Goal: Task Accomplishment & Management: Complete application form

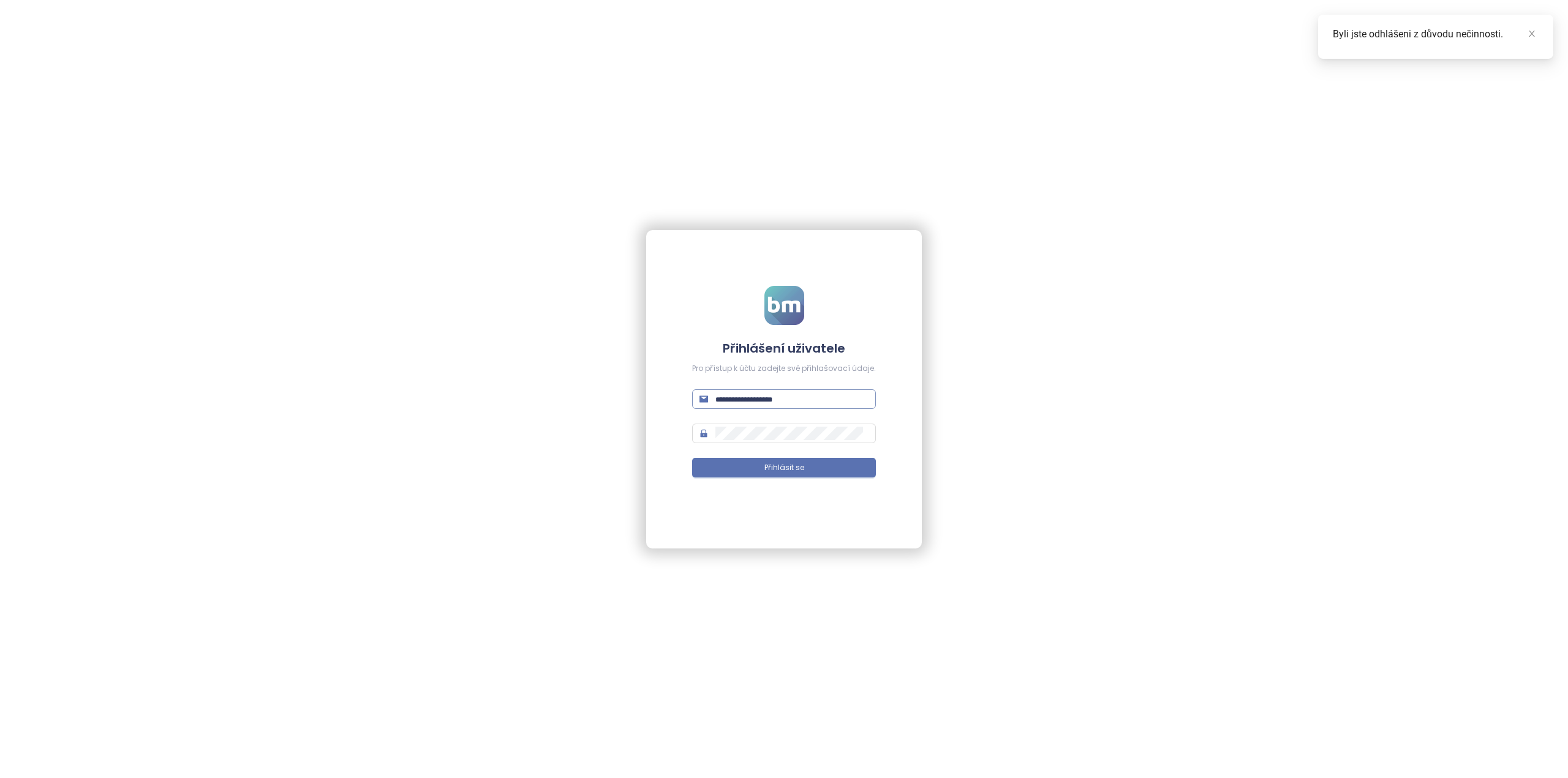
click at [778, 407] on span at bounding box center [784, 399] width 184 height 20
click at [777, 401] on input "text" at bounding box center [791, 399] width 153 height 14
type input "**********"
drag, startPoint x: 761, startPoint y: 464, endPoint x: 760, endPoint y: 479, distance: 15.0
click at [761, 465] on button "Přihlásit se" at bounding box center [784, 467] width 184 height 20
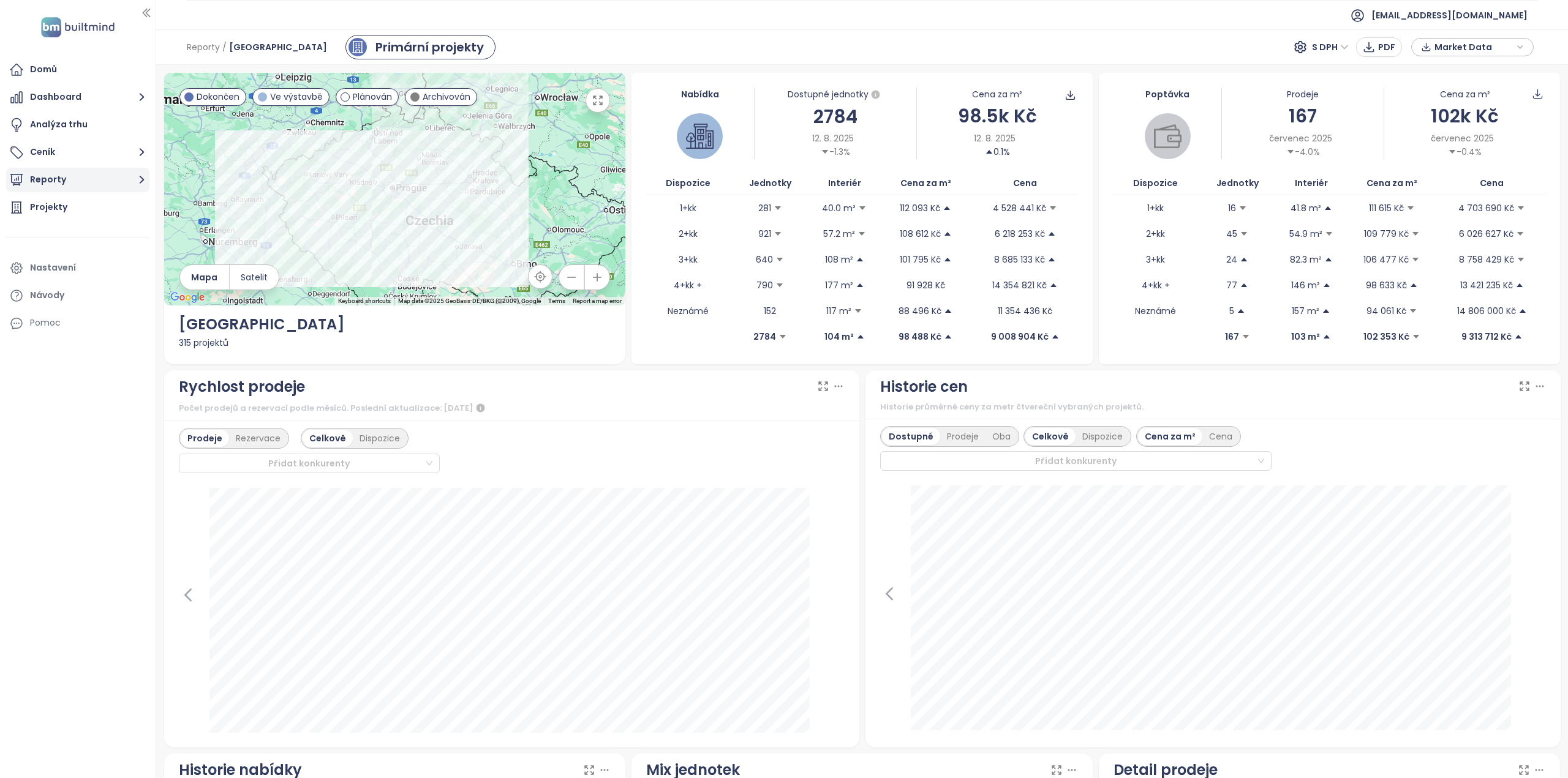
click at [80, 176] on button "Reporty" at bounding box center [77, 179] width 143 height 25
click at [74, 210] on div "Přidat report" at bounding box center [66, 208] width 53 height 15
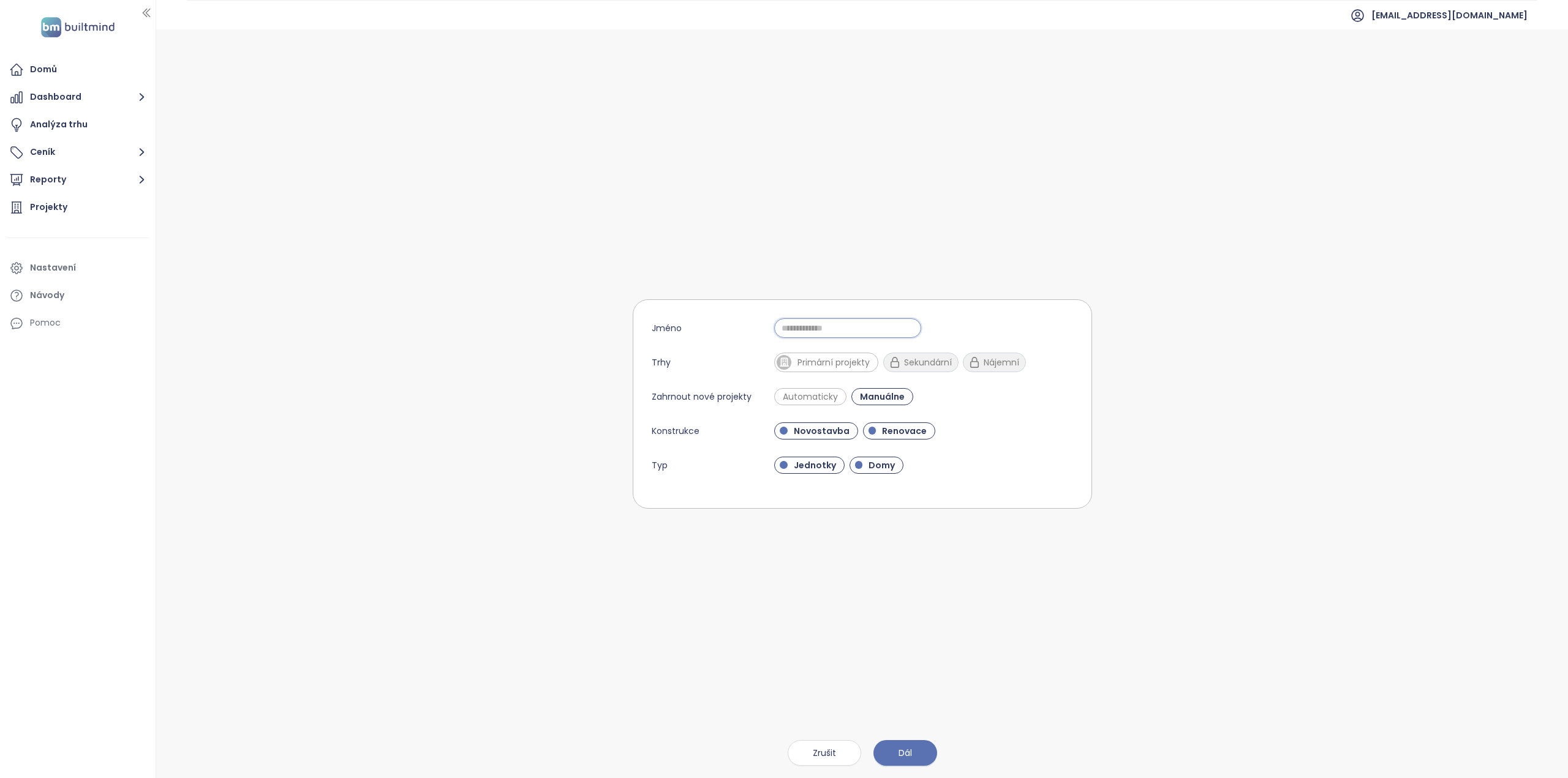
drag, startPoint x: 798, startPoint y: 328, endPoint x: 792, endPoint y: 325, distance: 6.7
click at [798, 328] on input "Jméno" at bounding box center [847, 328] width 147 height 20
type input "**********"
click at [820, 359] on span "Primární projekty" at bounding box center [833, 362] width 84 height 12
drag, startPoint x: 813, startPoint y: 389, endPoint x: 825, endPoint y: 395, distance: 13.4
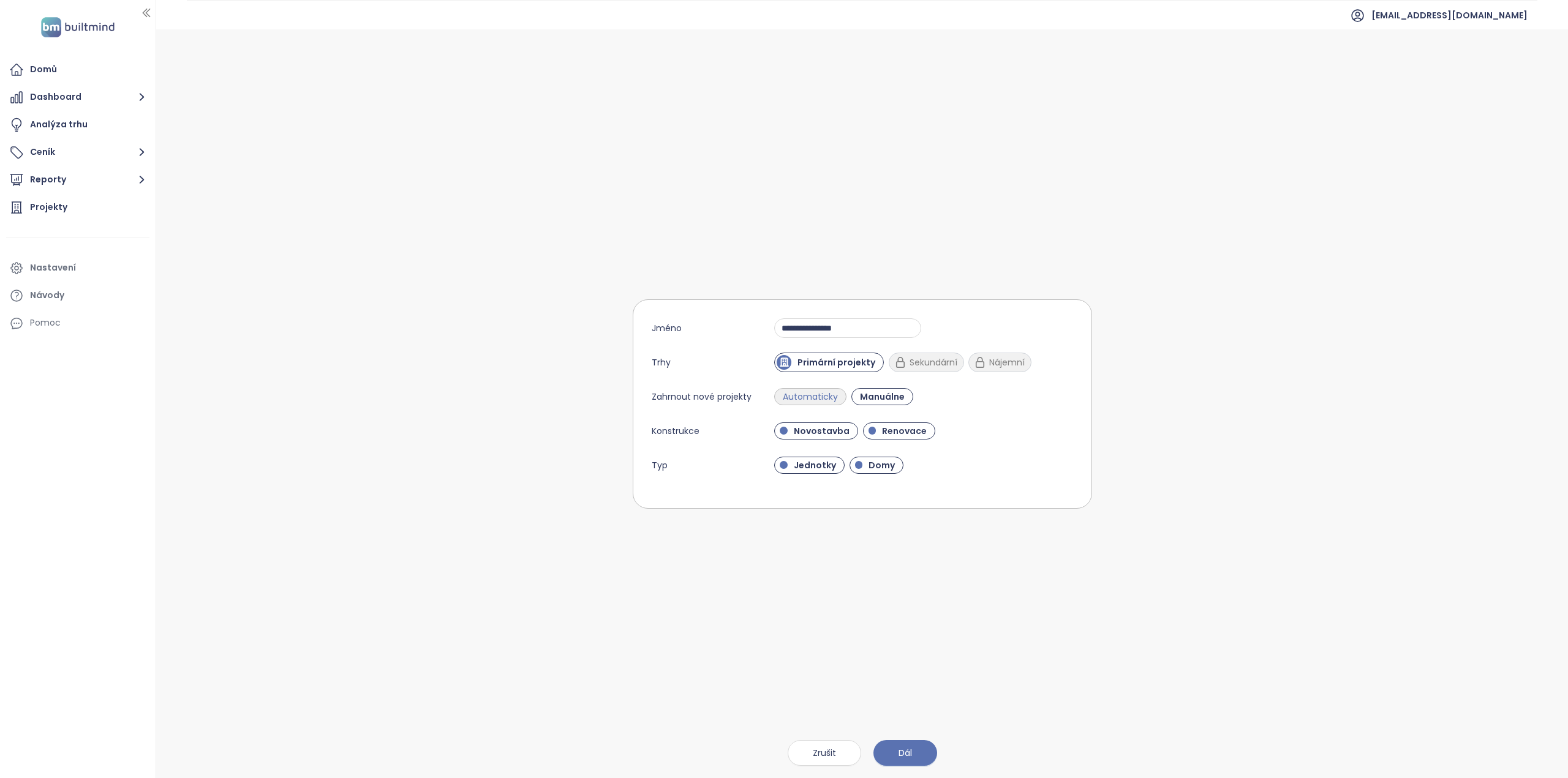
click at [813, 389] on form "**********" at bounding box center [862, 404] width 459 height 209
click at [820, 395] on span "Automaticky" at bounding box center [810, 396] width 67 height 12
click at [870, 394] on span "Manuálne" at bounding box center [885, 396] width 55 height 12
drag, startPoint x: 898, startPoint y: 427, endPoint x: 896, endPoint y: 437, distance: 10.2
click at [897, 427] on span "Renovace" at bounding box center [904, 431] width 57 height 12
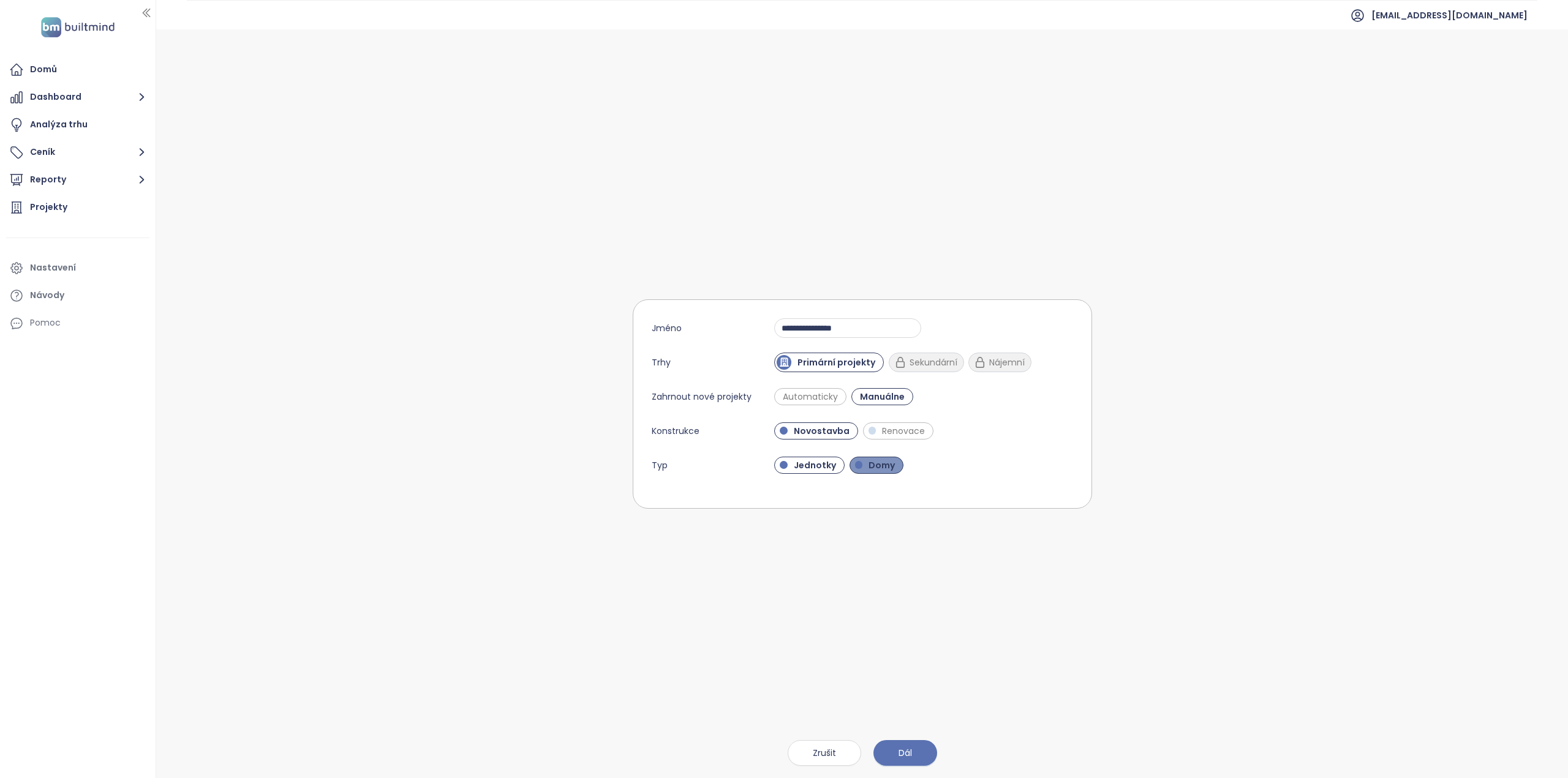
click at [889, 466] on span "Domy" at bounding box center [881, 465] width 39 height 12
click at [893, 401] on span "Manuálne" at bounding box center [882, 396] width 57 height 12
click at [805, 392] on span "Automaticky" at bounding box center [810, 396] width 67 height 12
click at [901, 742] on button "Dál" at bounding box center [905, 753] width 64 height 26
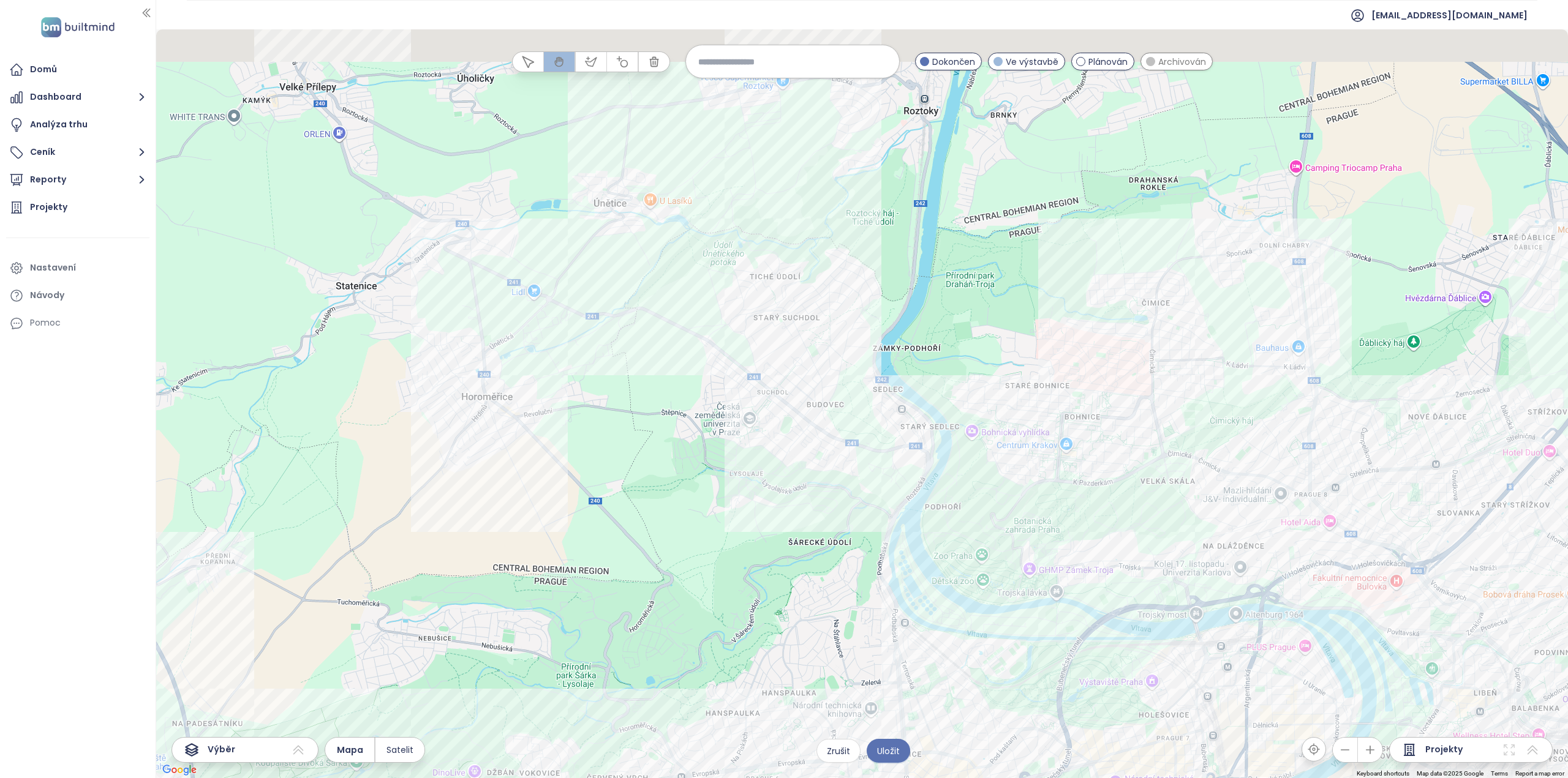
drag, startPoint x: 745, startPoint y: 305, endPoint x: 824, endPoint y: 425, distance: 143.7
click at [825, 456] on div at bounding box center [862, 403] width 1412 height 749
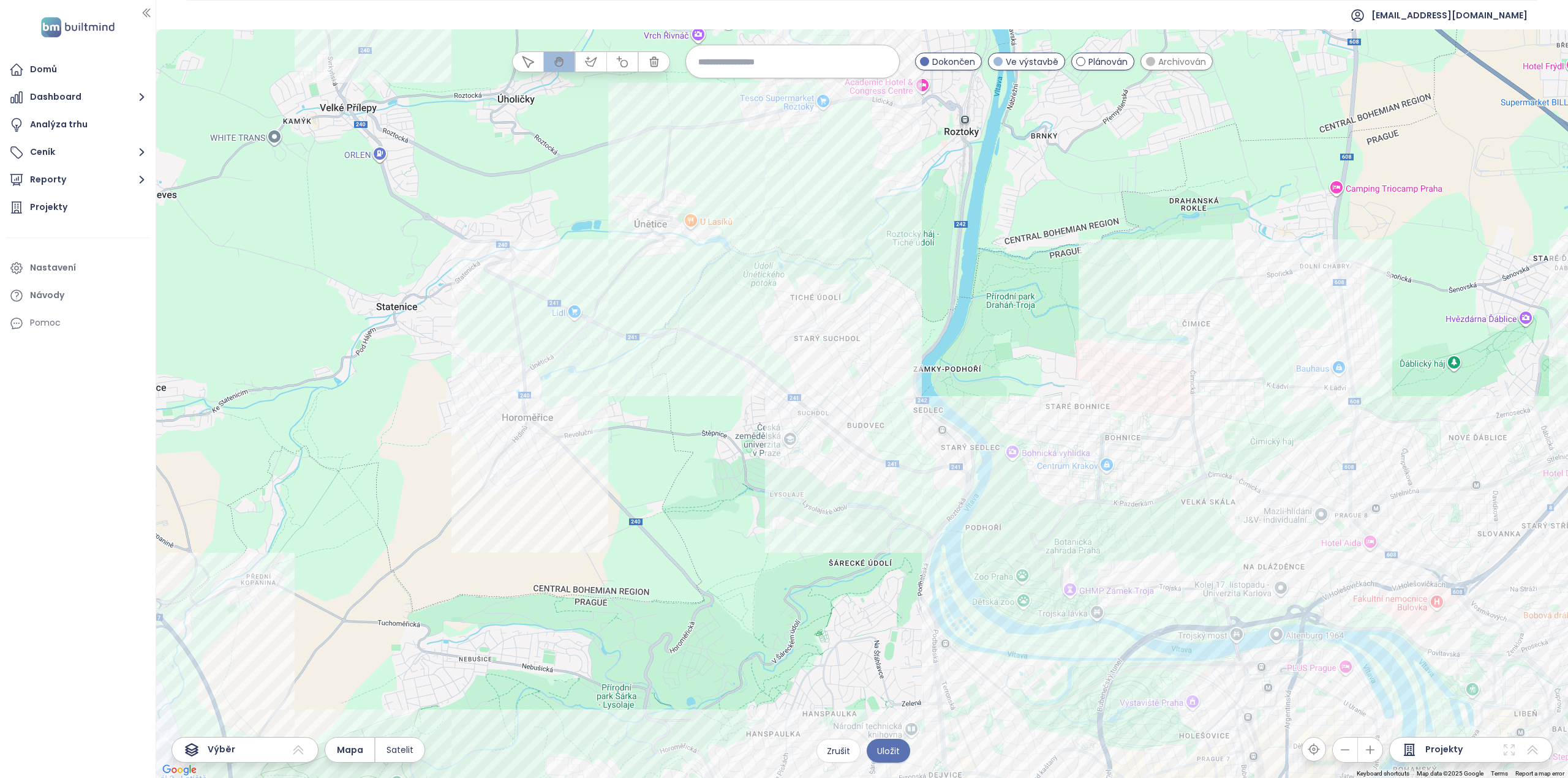
drag, startPoint x: 910, startPoint y: 247, endPoint x: 899, endPoint y: 232, distance: 18.6
click at [899, 220] on div at bounding box center [862, 403] width 1412 height 749
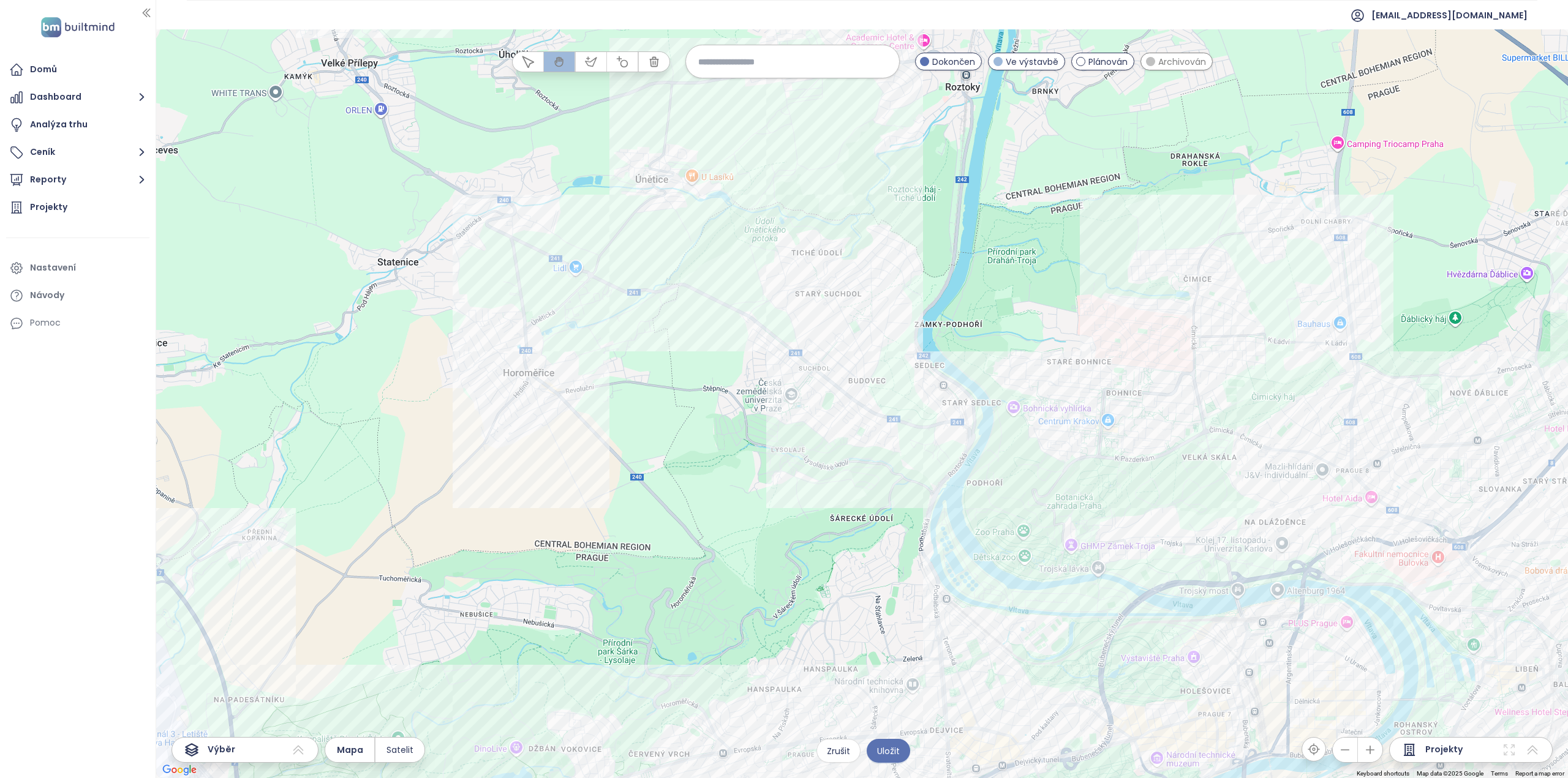
drag, startPoint x: 886, startPoint y: 568, endPoint x: 897, endPoint y: 550, distance: 21.1
click at [897, 550] on div at bounding box center [862, 403] width 1412 height 749
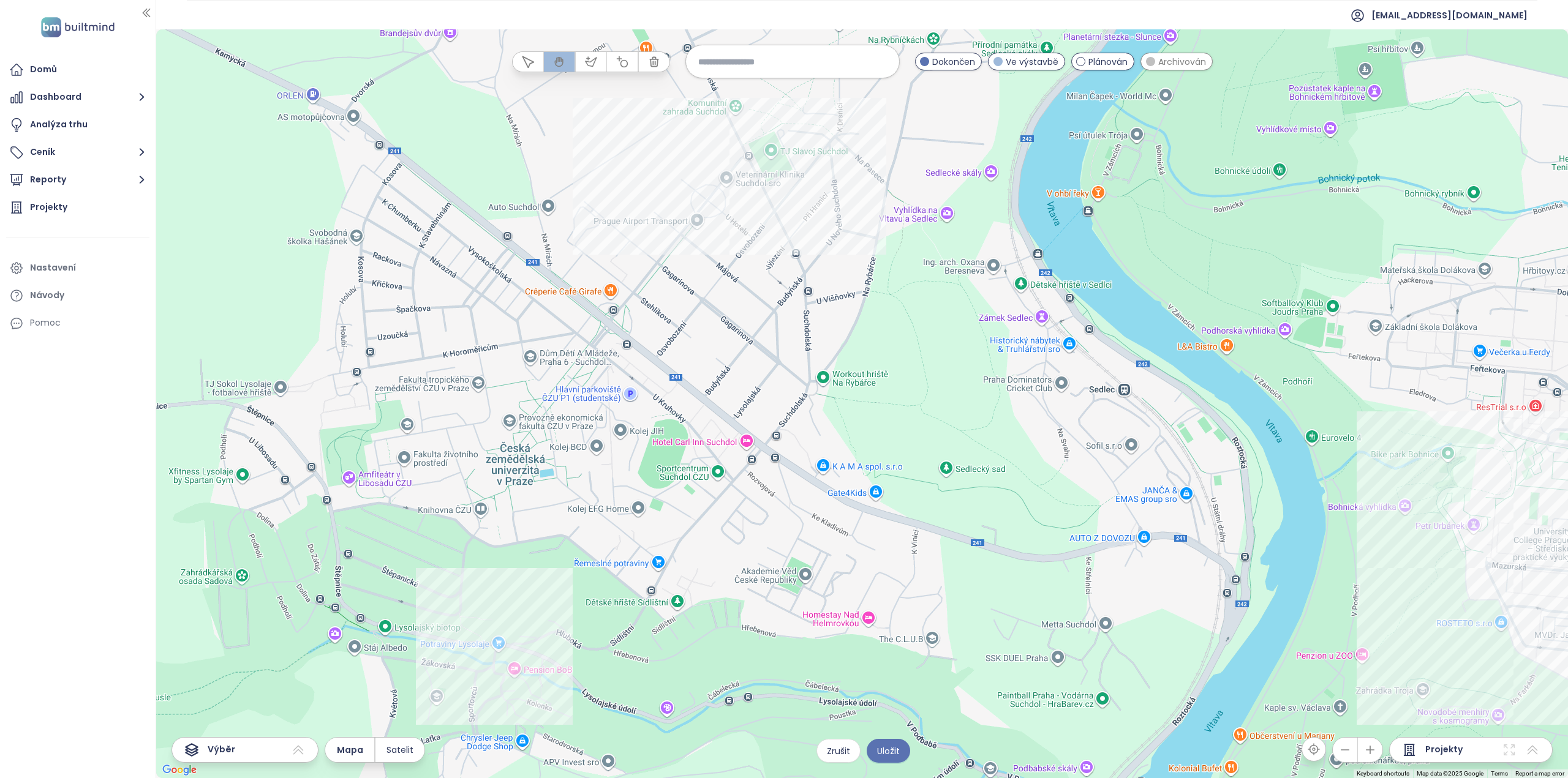
drag, startPoint x: 1056, startPoint y: 425, endPoint x: 1108, endPoint y: 492, distance: 84.8
click at [1110, 497] on div at bounding box center [862, 403] width 1412 height 749
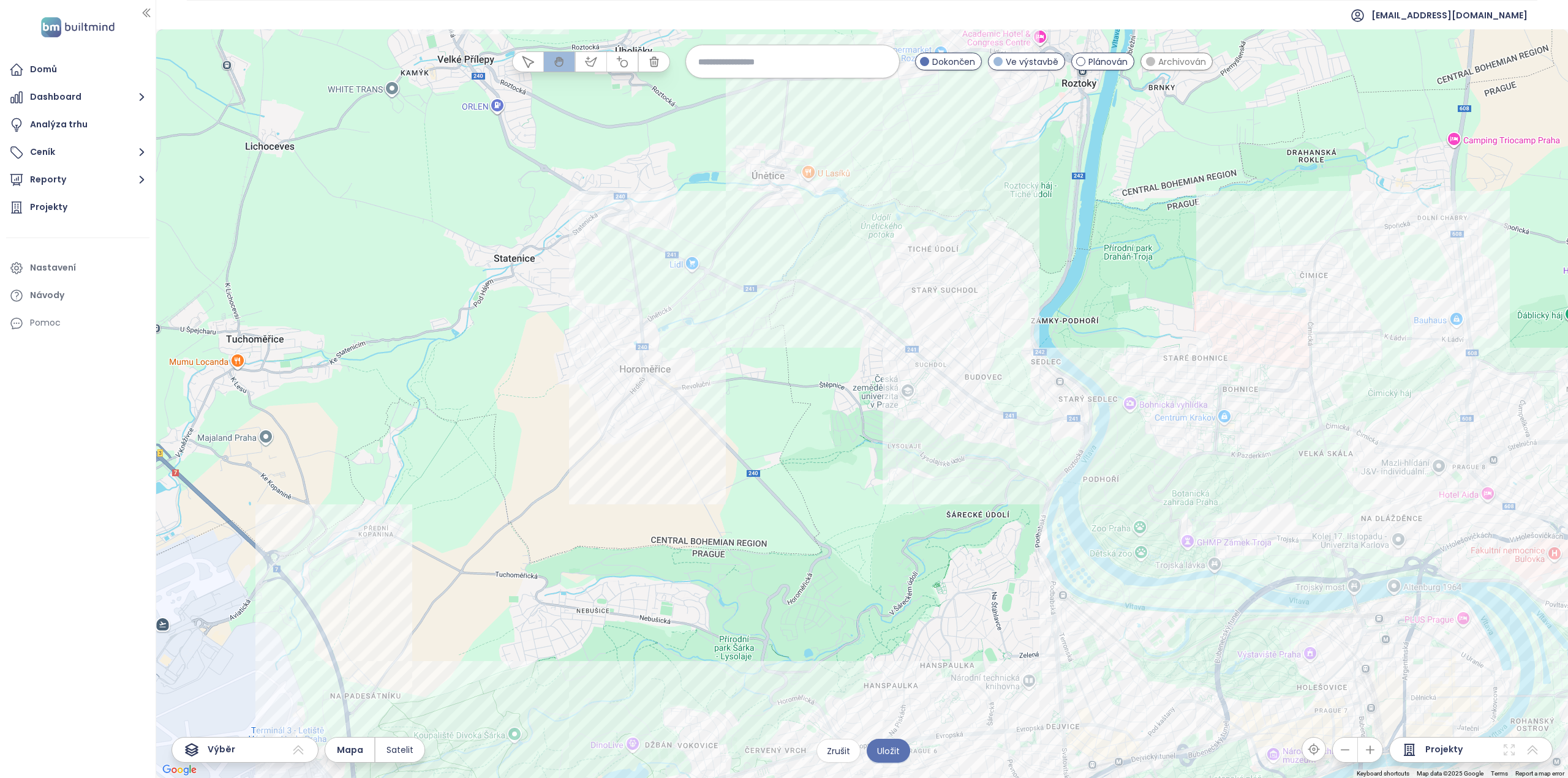
drag, startPoint x: 1111, startPoint y: 531, endPoint x: 1039, endPoint y: 417, distance: 134.8
click at [1038, 416] on div at bounding box center [862, 403] width 1412 height 749
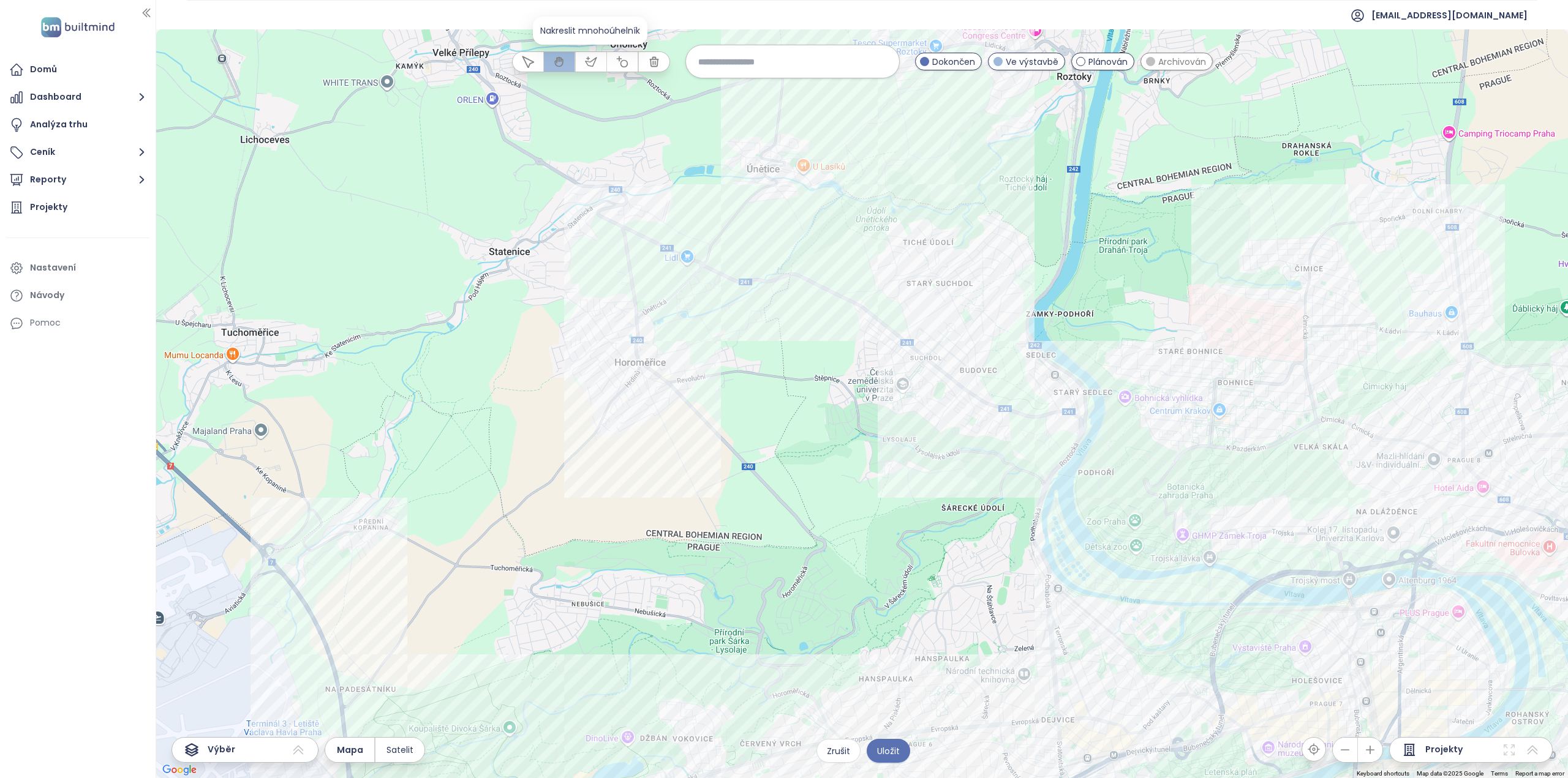
click at [590, 56] on icon "button" at bounding box center [590, 62] width 12 height 12
click at [950, 251] on div at bounding box center [862, 403] width 1412 height 749
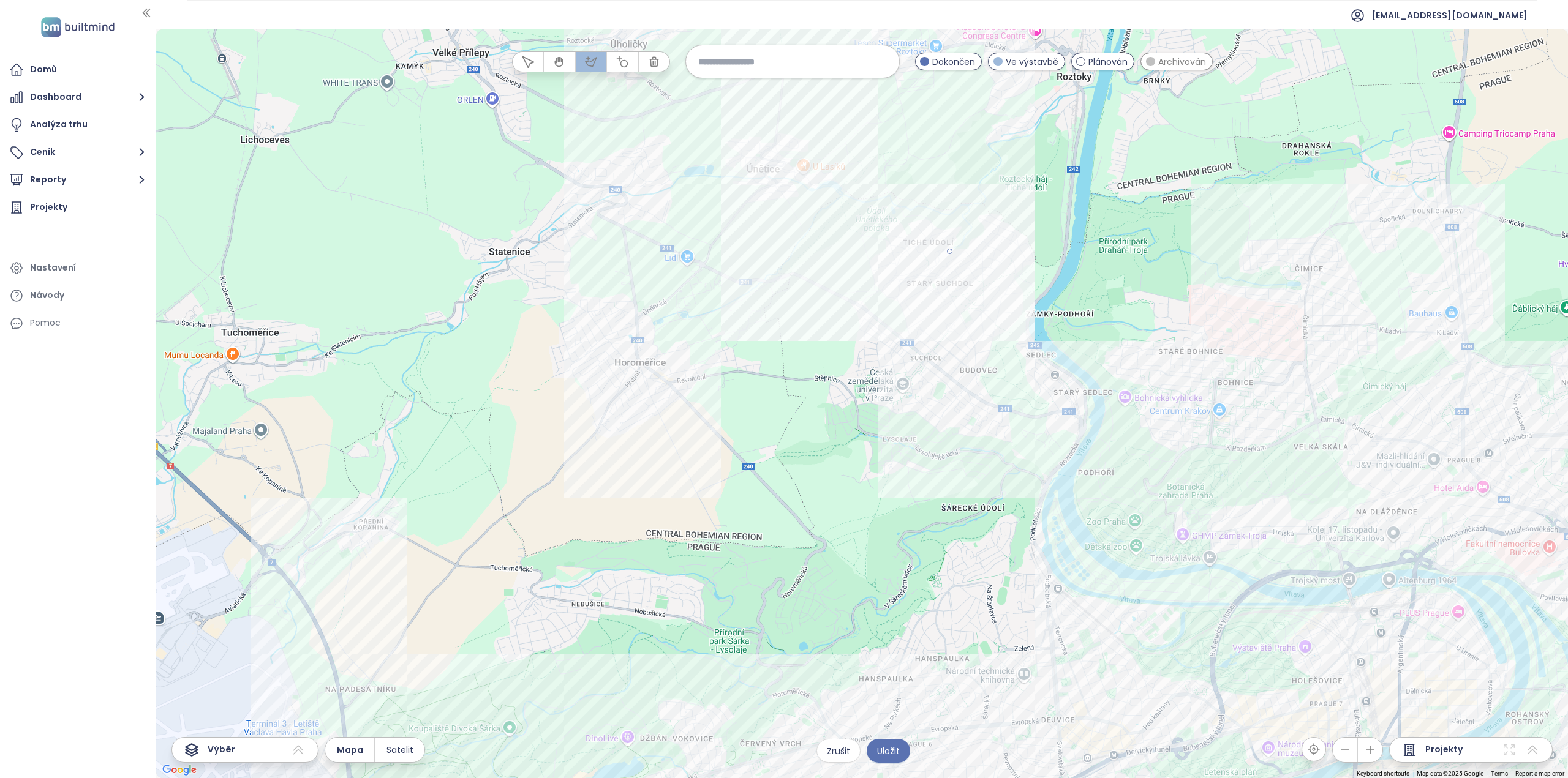
click at [576, 57] on button "button" at bounding box center [591, 62] width 31 height 20
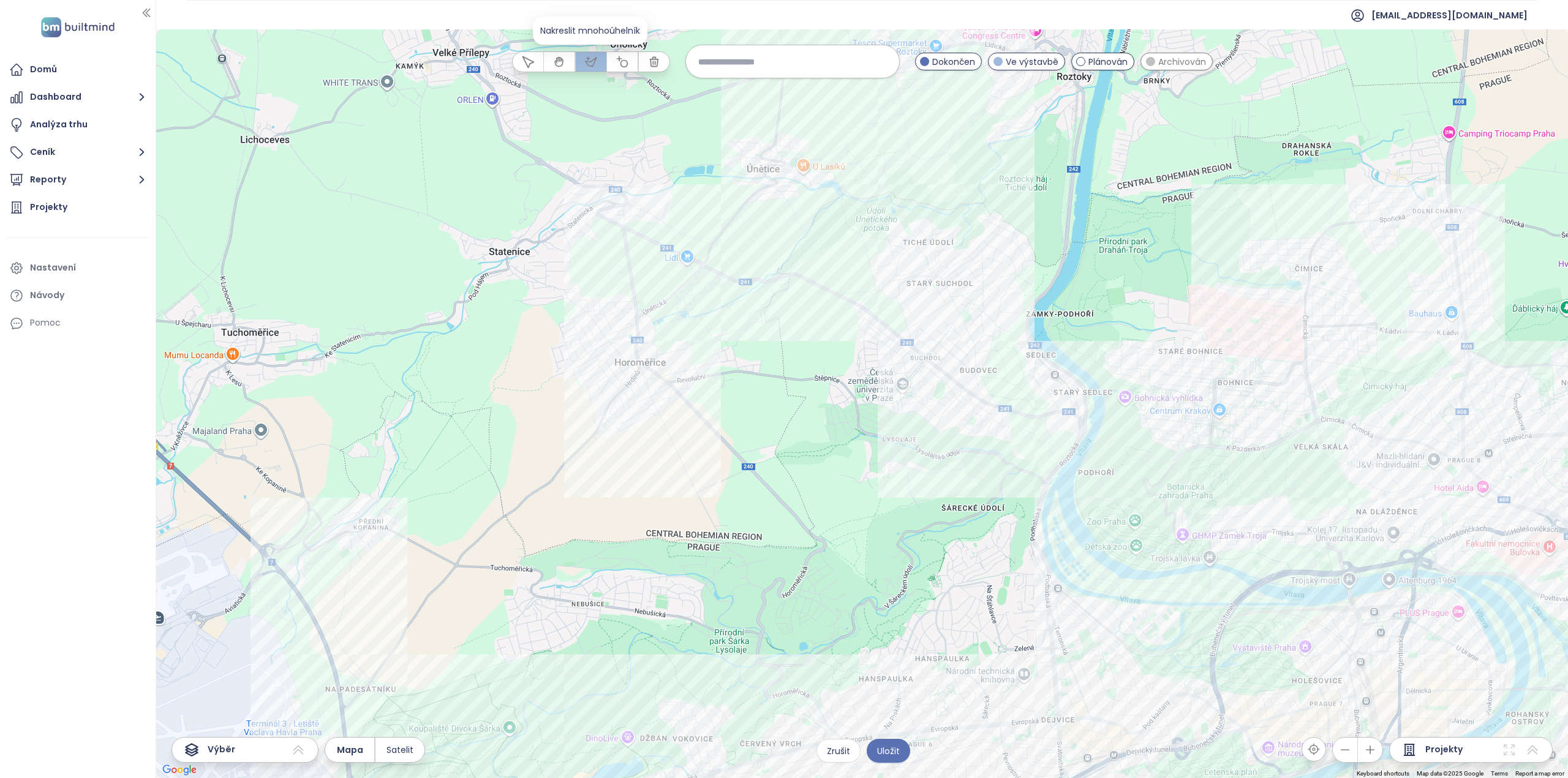
click at [594, 58] on icon "button" at bounding box center [590, 61] width 11 height 9
click at [1003, 200] on div at bounding box center [862, 403] width 1412 height 749
click at [828, 226] on div at bounding box center [862, 403] width 1412 height 749
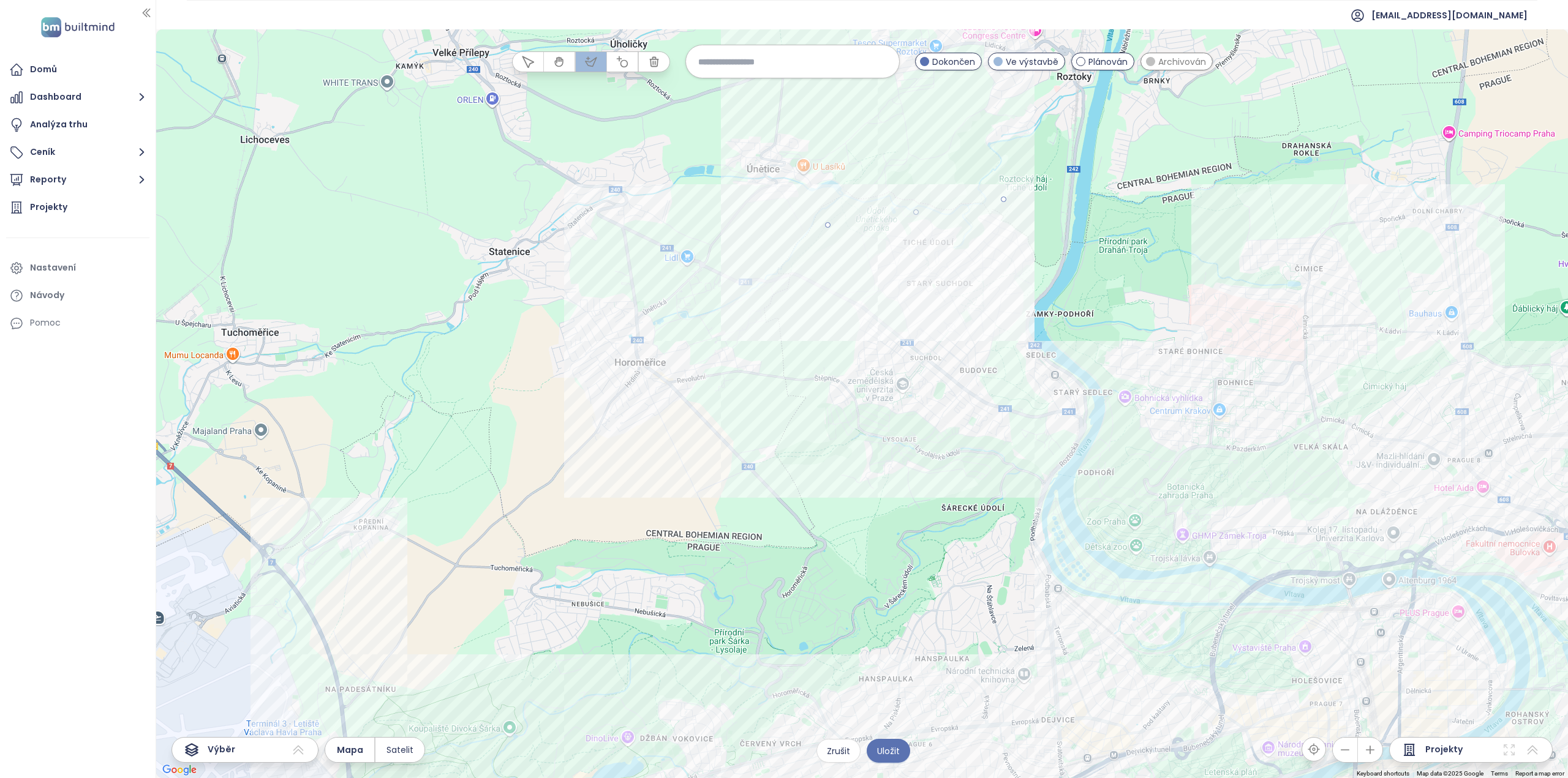
click at [794, 435] on div at bounding box center [862, 403] width 1412 height 749
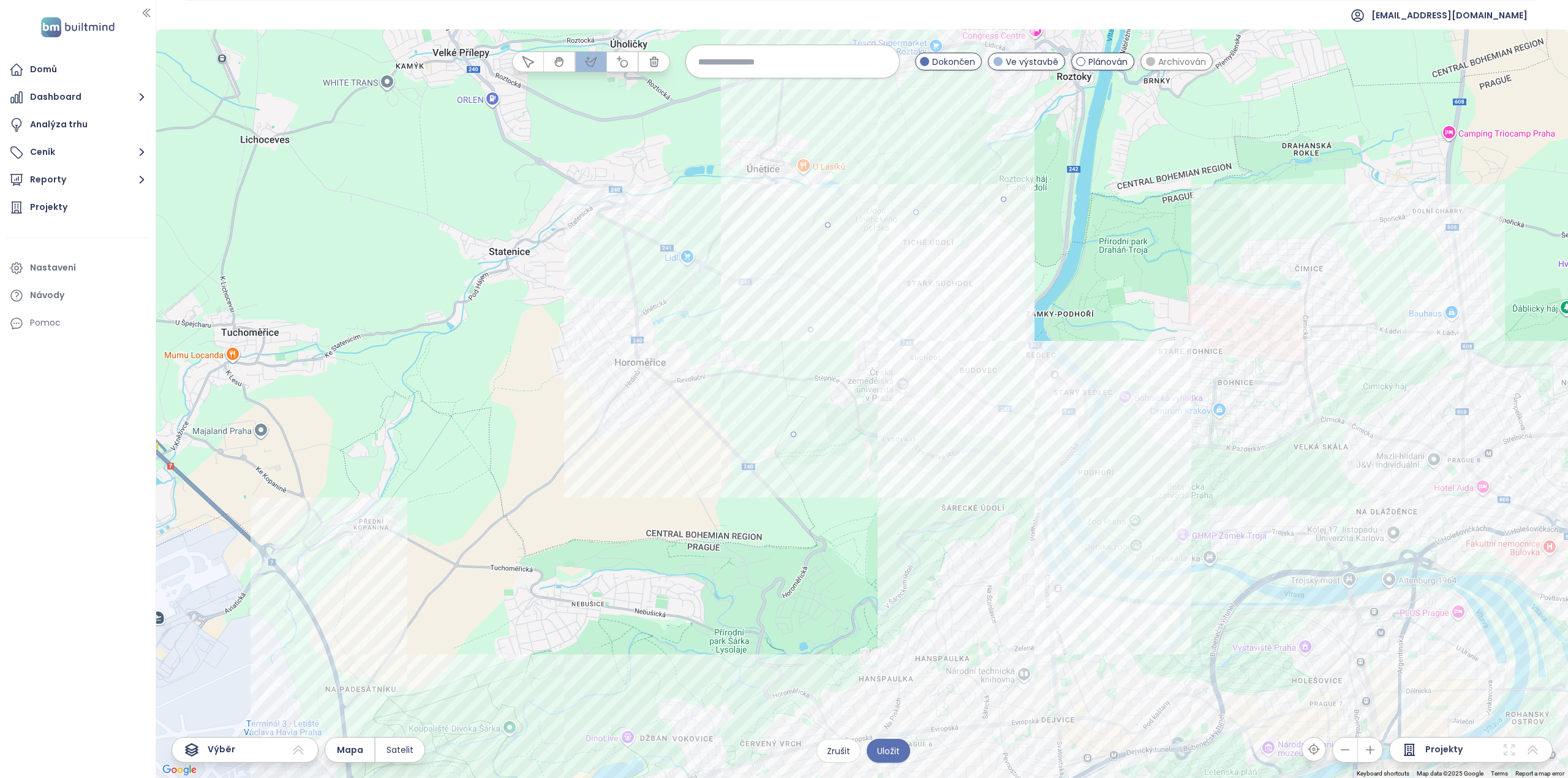
click at [1037, 501] on div at bounding box center [862, 403] width 1412 height 749
click at [1121, 360] on div at bounding box center [862, 403] width 1412 height 749
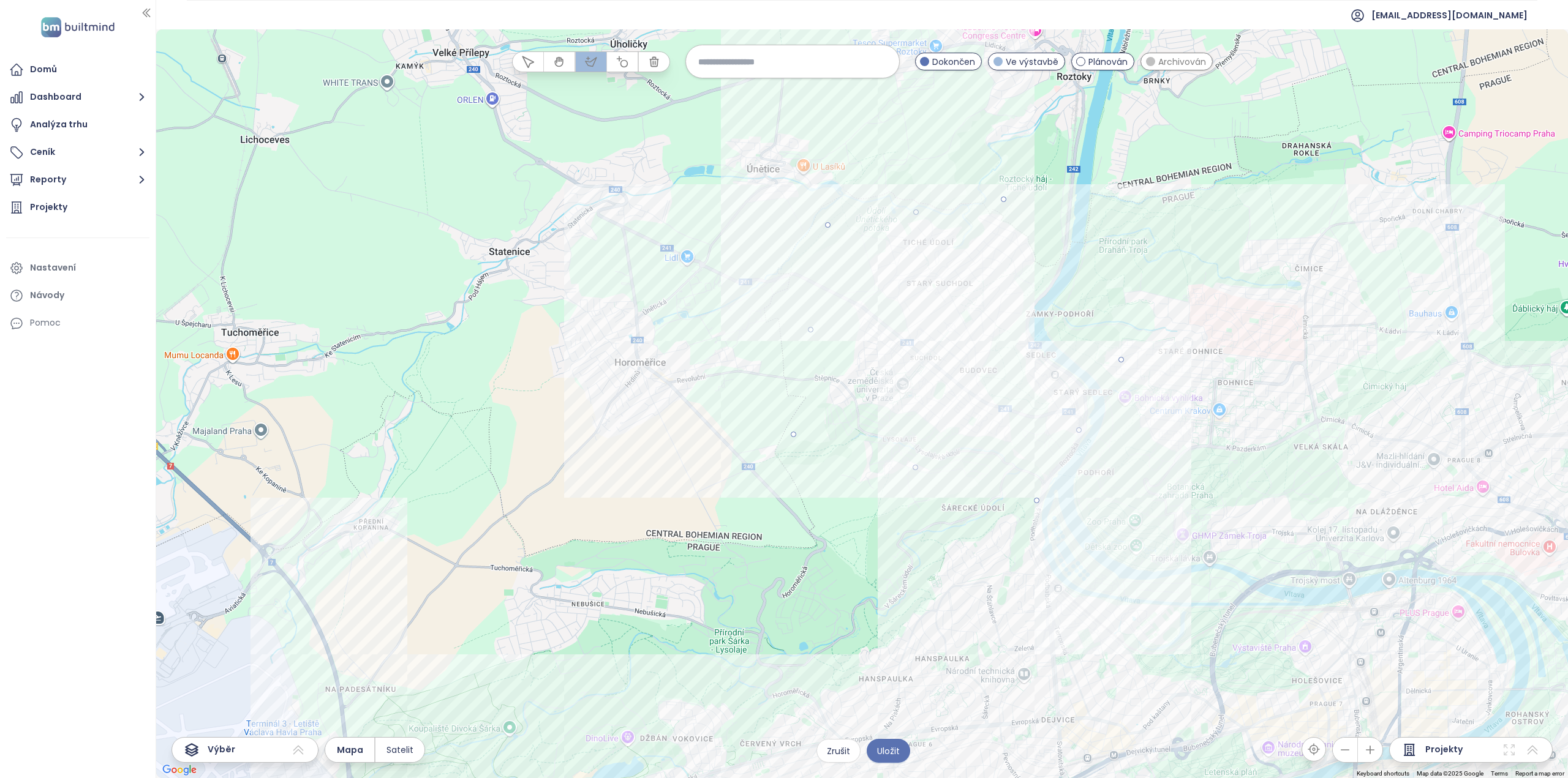
click at [1002, 201] on div at bounding box center [862, 403] width 1412 height 749
click at [878, 755] on span "Uložit" at bounding box center [888, 751] width 22 height 14
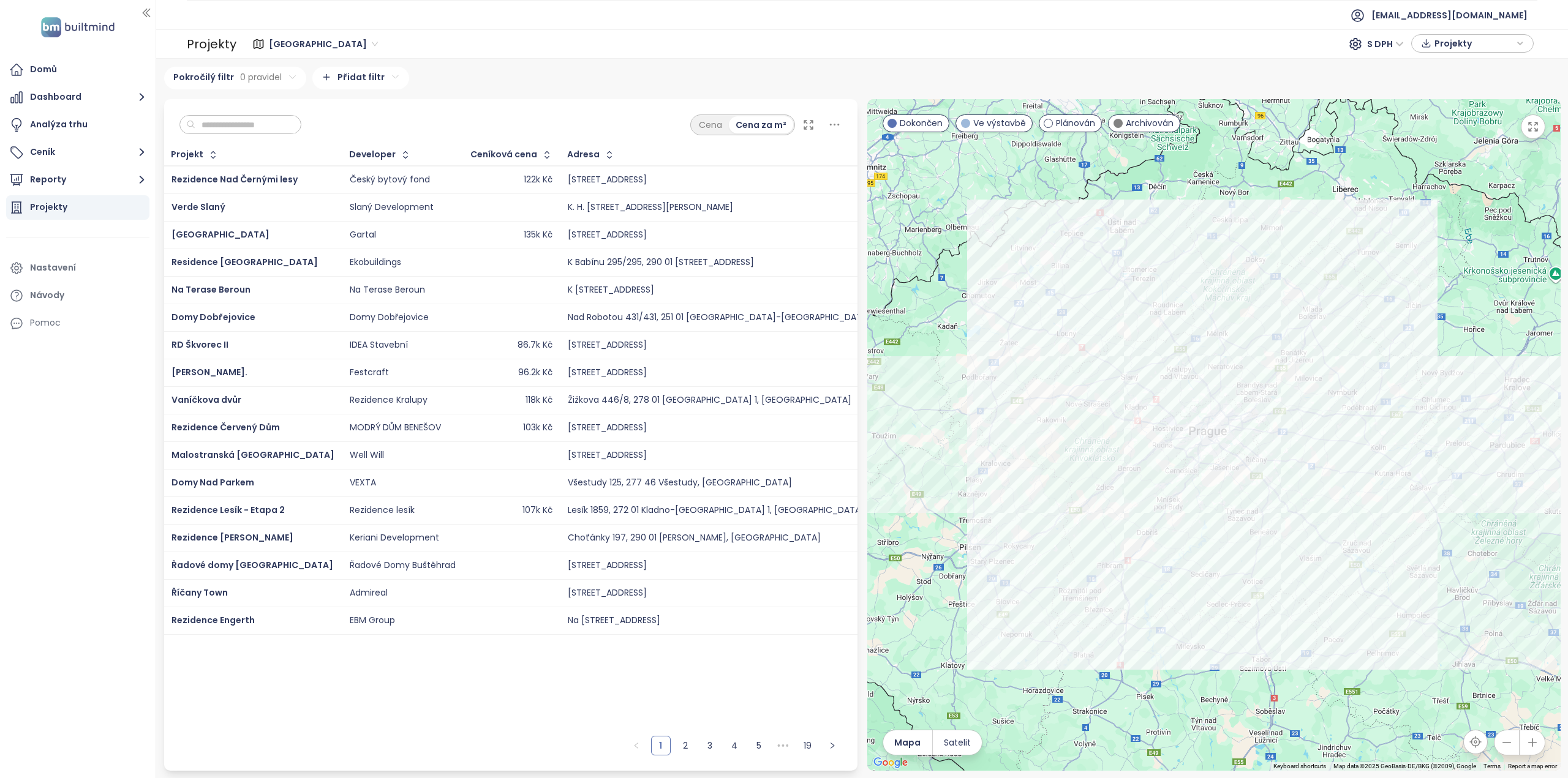
drag, startPoint x: 68, startPoint y: 178, endPoint x: 84, endPoint y: 196, distance: 24.1
click at [68, 178] on button "Reporty" at bounding box center [77, 179] width 143 height 25
click at [84, 272] on div "Praha 6 - Sedlec" at bounding box center [75, 271] width 71 height 15
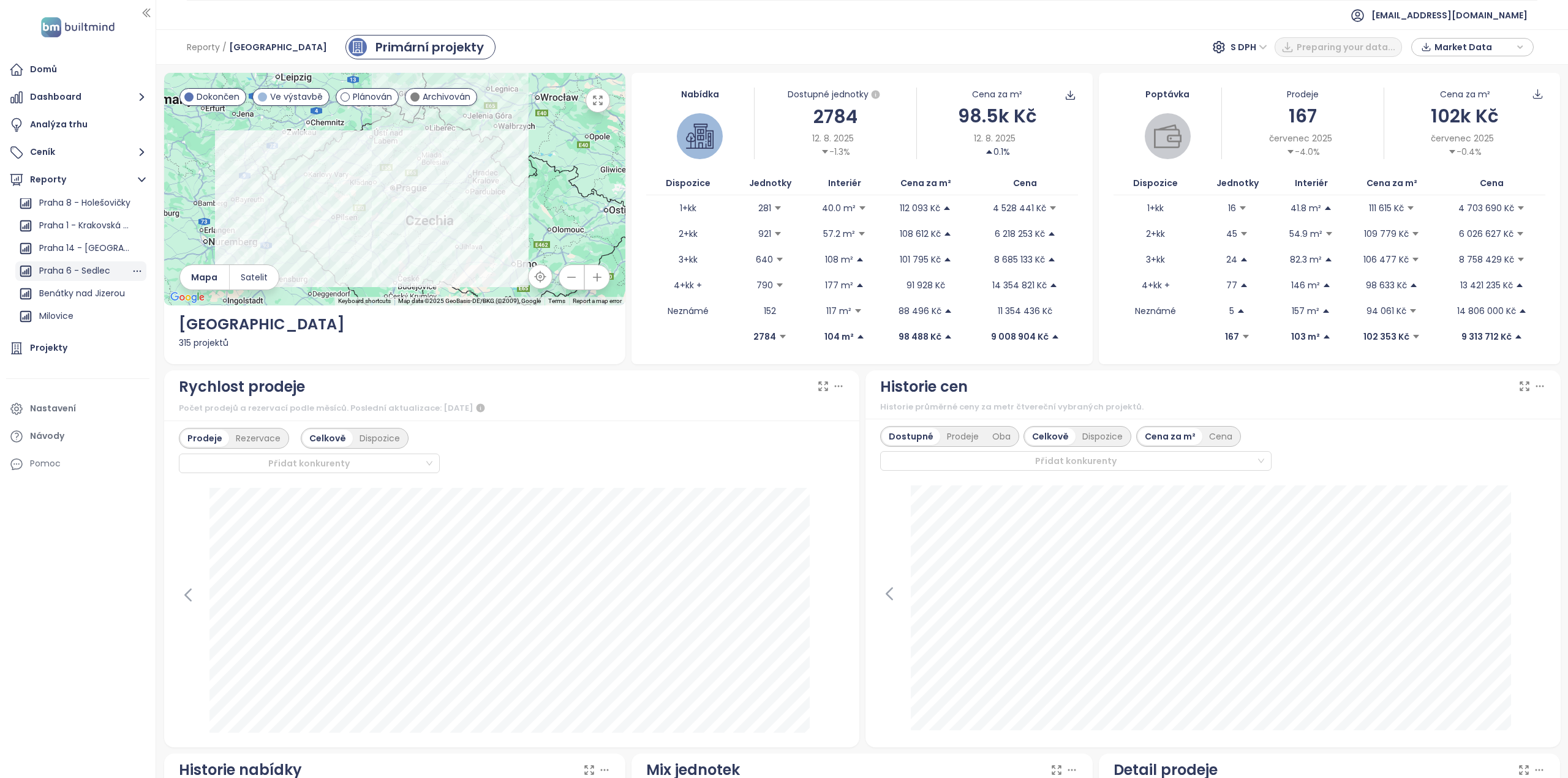
click at [83, 268] on div "Praha 6 - Sedlec" at bounding box center [75, 271] width 71 height 15
click at [85, 269] on div "Praha 6 - Sedlec" at bounding box center [75, 271] width 71 height 15
click at [91, 225] on div "Praha 1 - Krakovská (rekonstrukce)" at bounding box center [85, 226] width 92 height 15
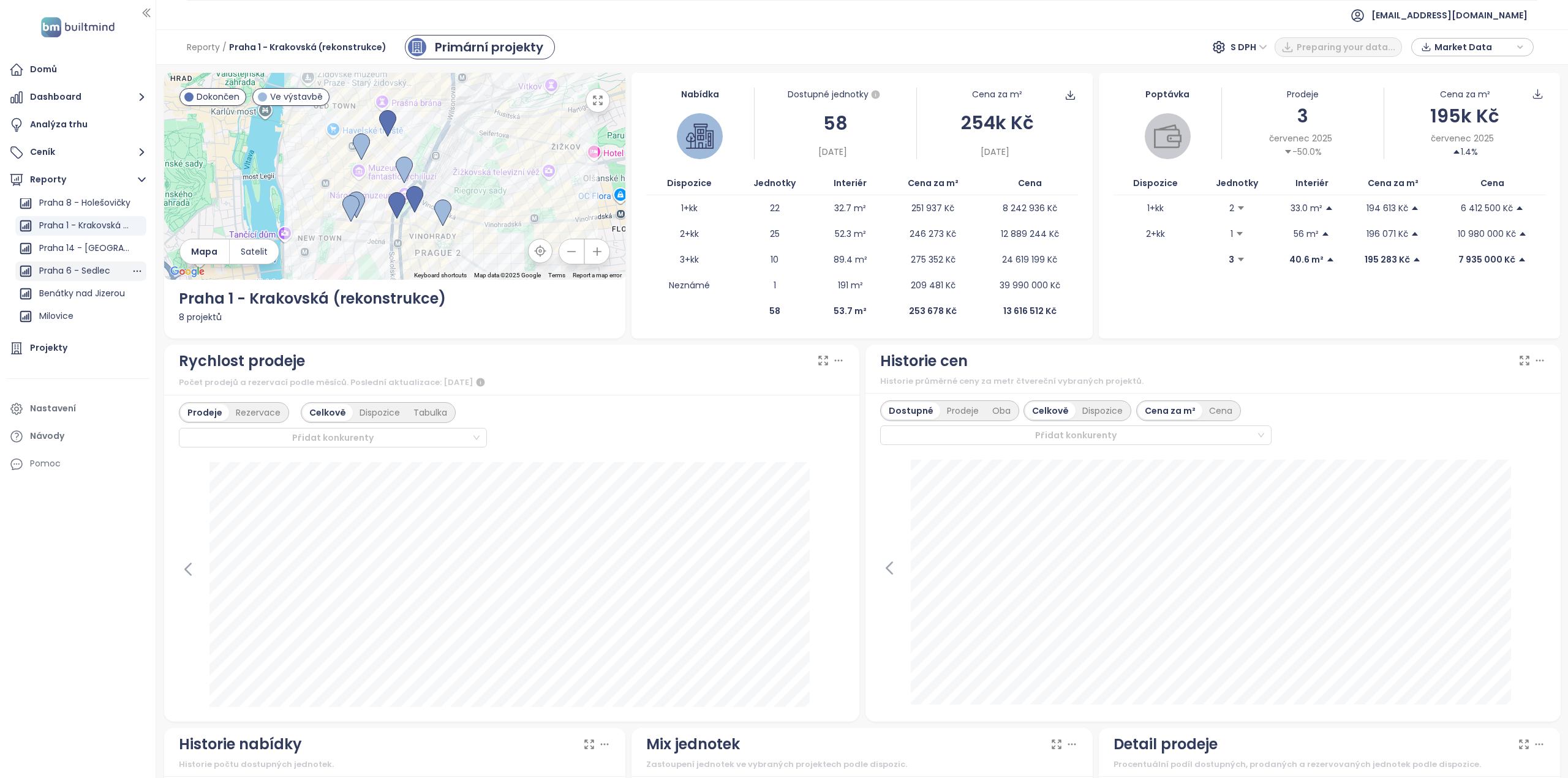
click at [81, 264] on div "Praha 6 - Sedlec" at bounding box center [75, 271] width 71 height 15
